Goal: Task Accomplishment & Management: Manage account settings

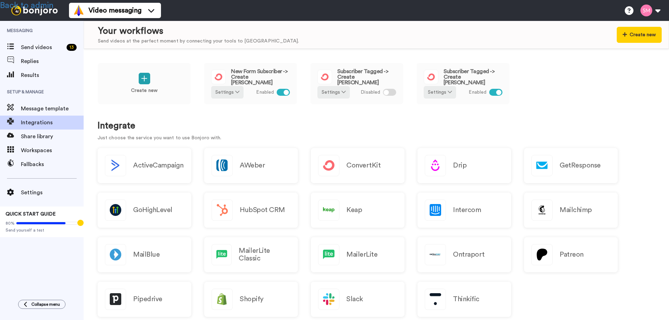
click at [36, 3] on link "Back to admin" at bounding box center [27, 5] width 54 height 8
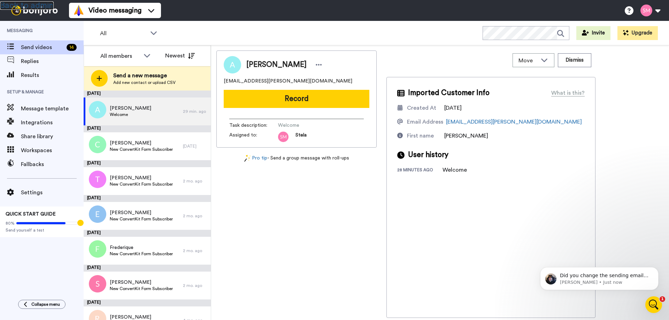
click at [40, 4] on link "Back to admin" at bounding box center [27, 5] width 54 height 8
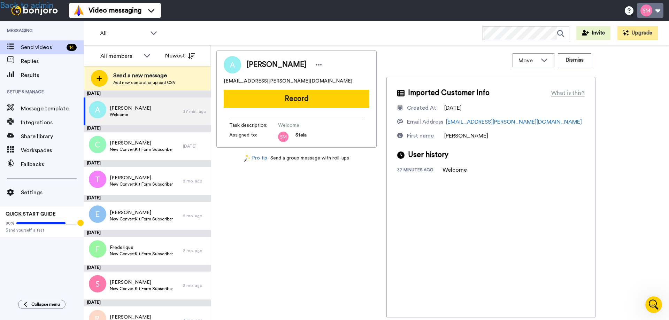
click at [646, 6] on button at bounding box center [650, 10] width 26 height 15
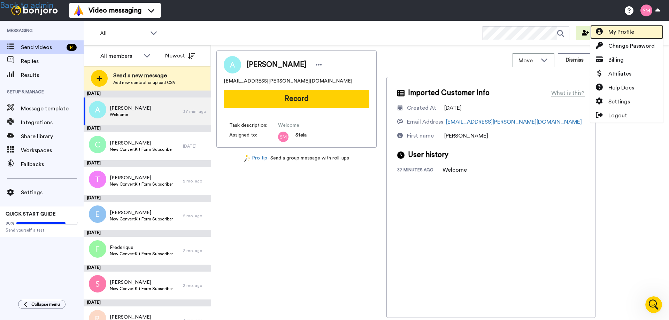
click at [621, 30] on span "My Profile" at bounding box center [622, 32] width 26 height 8
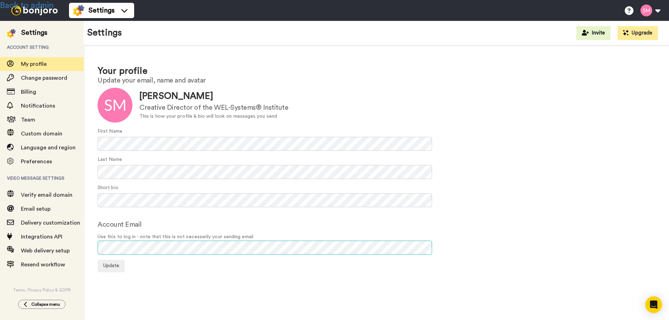
click at [97, 247] on div "Your profile Update your email, name and avatar Update Stela Murrizi Creative D…" at bounding box center [377, 168] width 586 height 246
click at [109, 263] on button "Update" at bounding box center [111, 266] width 27 height 13
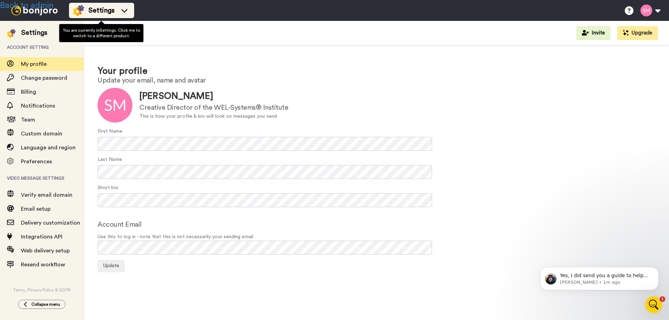
click at [100, 9] on span "Settings" at bounding box center [102, 11] width 26 height 10
click at [38, 5] on link "Back to admin" at bounding box center [27, 5] width 54 height 8
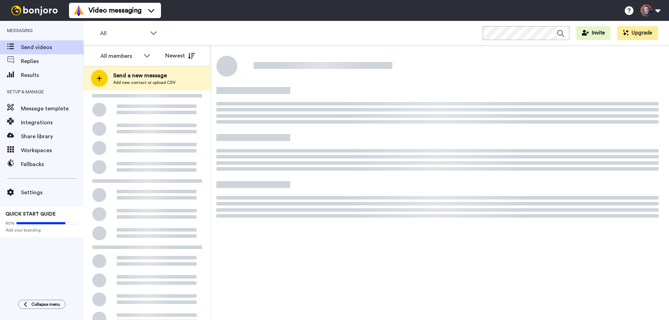
click at [33, 122] on span "Integrations" at bounding box center [52, 123] width 63 height 8
